Goal: Ask a question

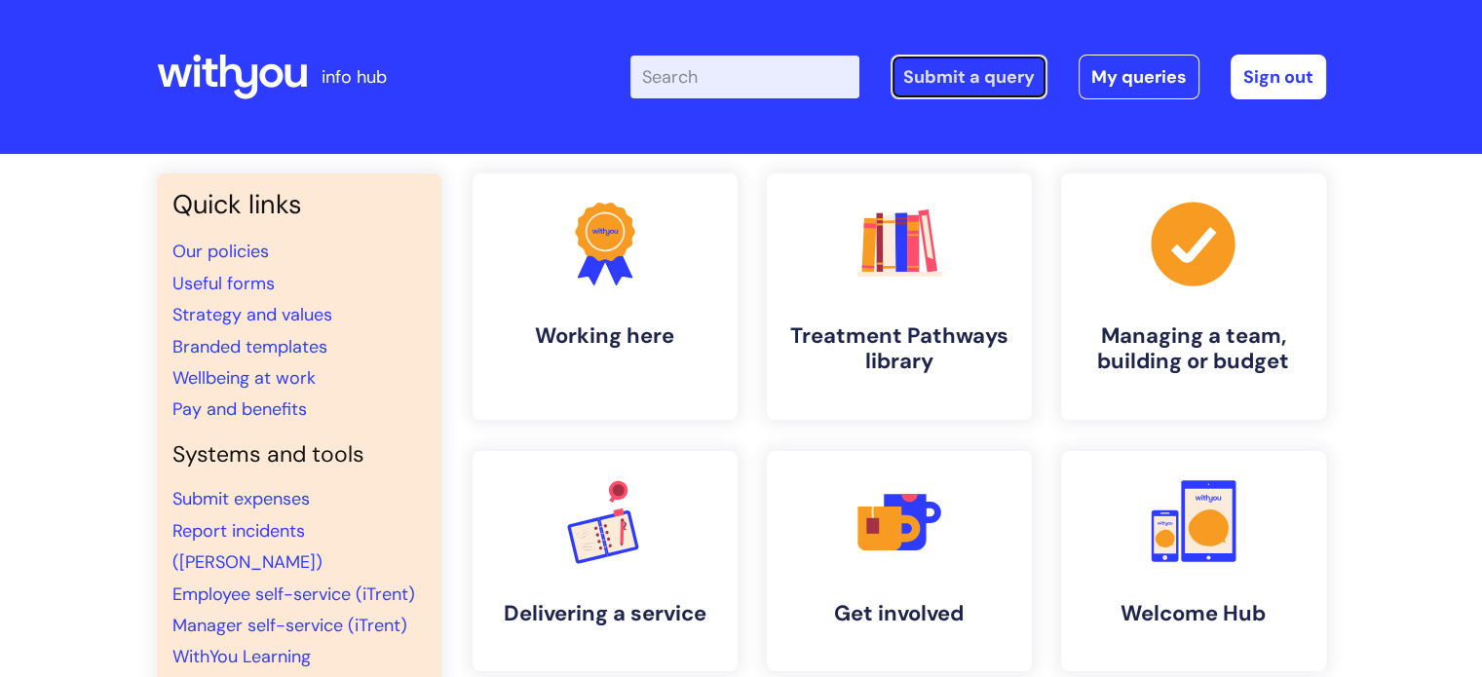
click at [946, 71] on link "Submit a query" at bounding box center [969, 77] width 157 height 45
